Goal: Task Accomplishment & Management: Complete application form

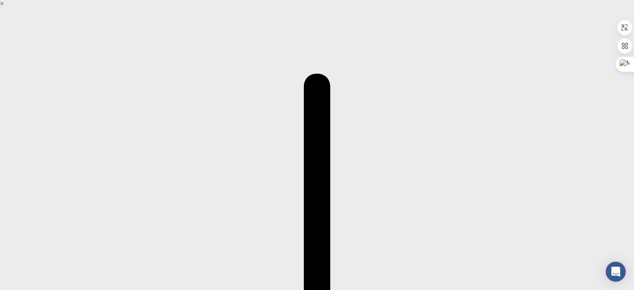
type input "zhuze"
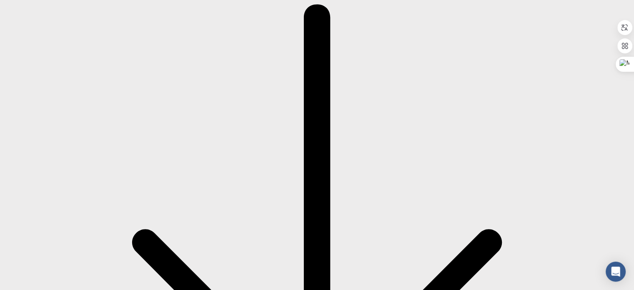
scroll to position [70, 0]
type input "zhuze"
checkbox input "true"
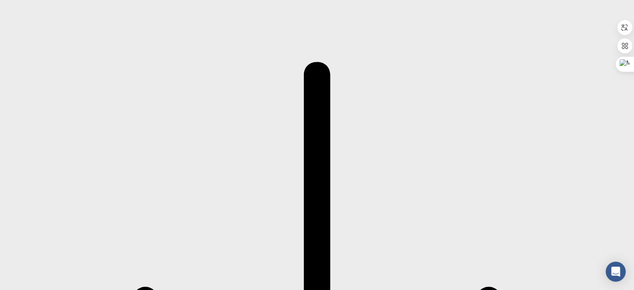
scroll to position [0, 0]
